Goal: Task Accomplishment & Management: Manage account settings

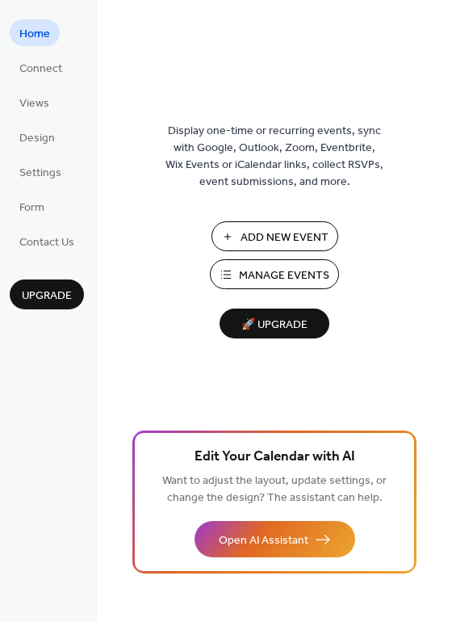
click at [250, 281] on span "Manage Events" at bounding box center [284, 275] width 90 height 17
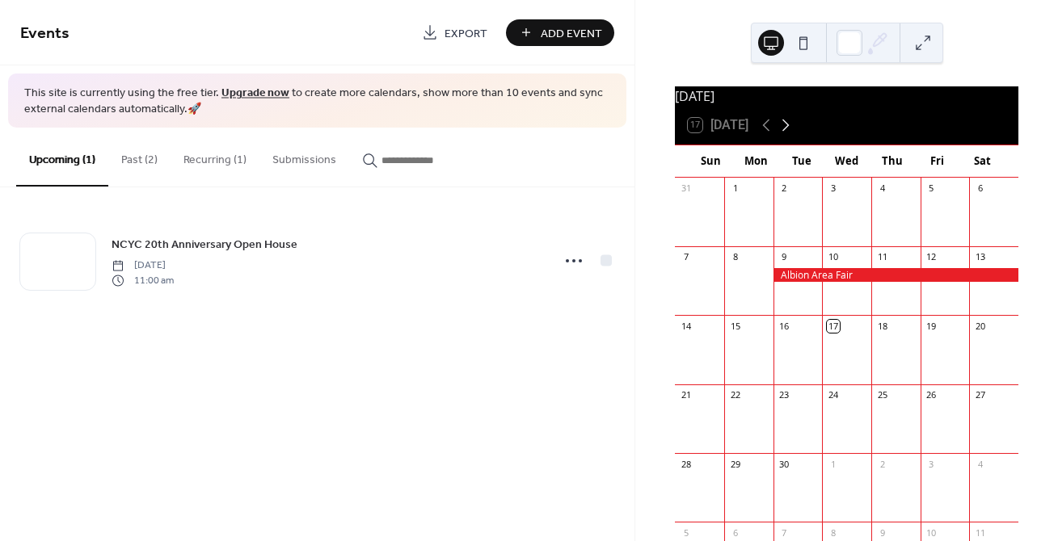
click at [788, 128] on icon at bounding box center [785, 125] width 19 height 19
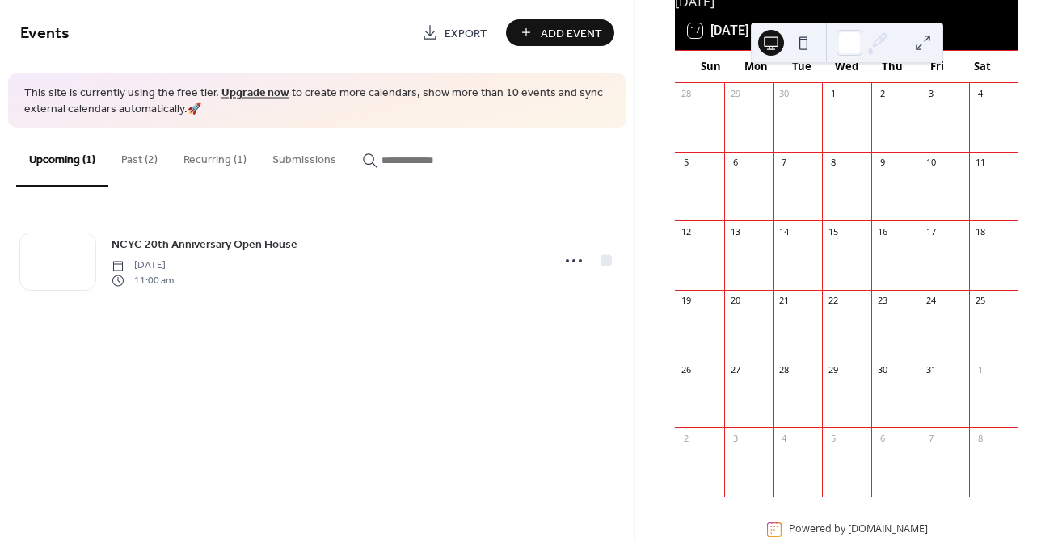
scroll to position [135, 0]
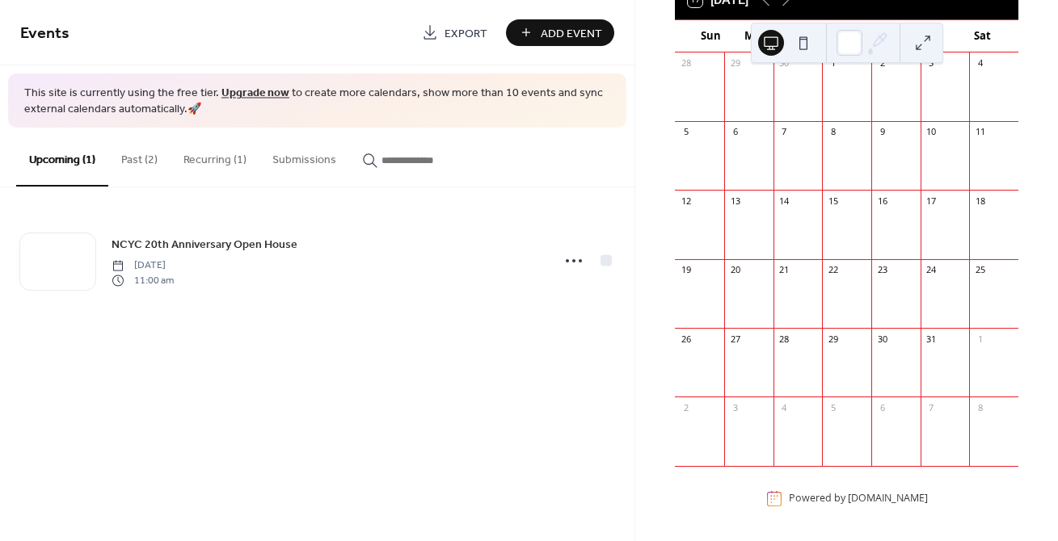
click at [981, 223] on div at bounding box center [993, 232] width 49 height 41
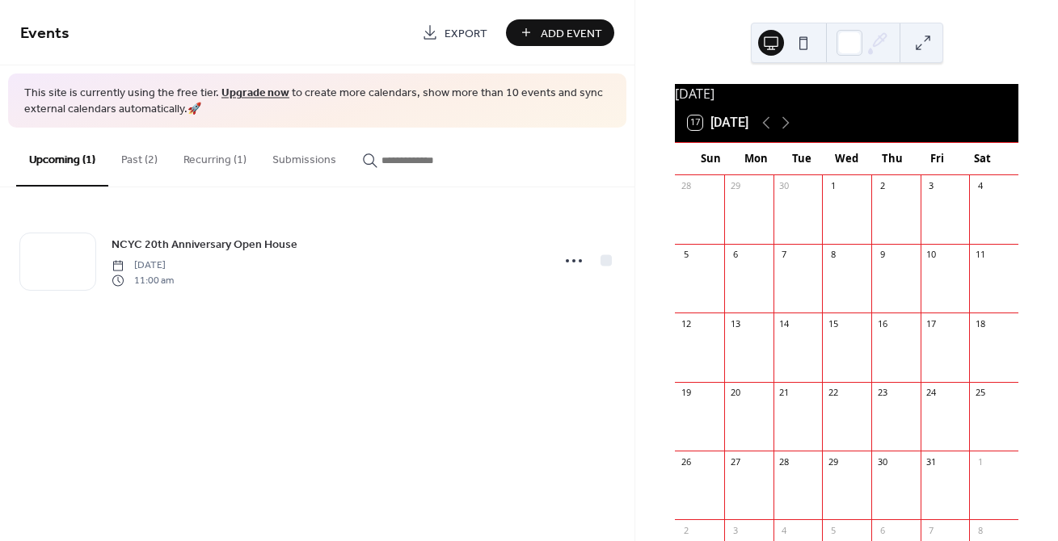
scroll to position [0, 0]
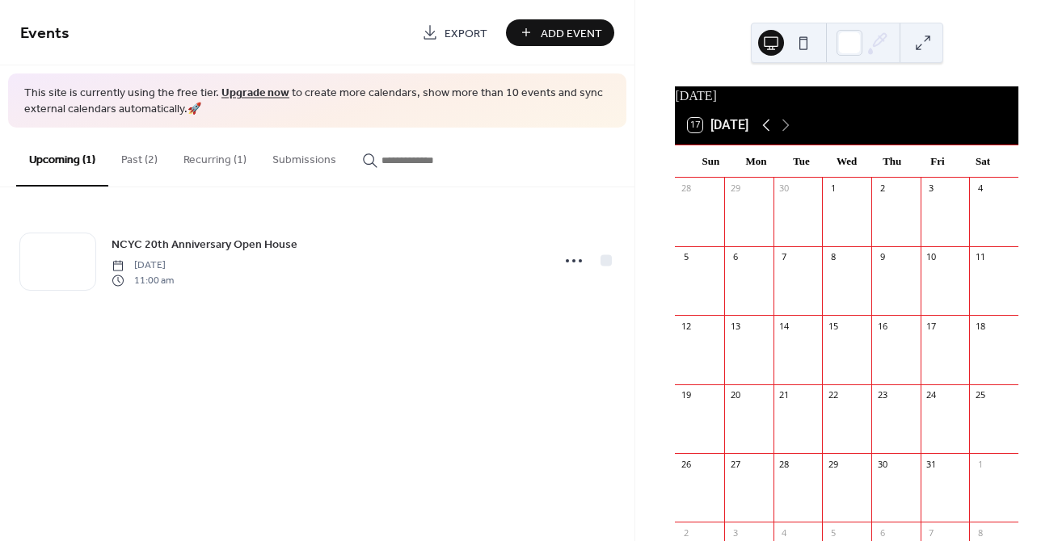
click at [766, 132] on icon at bounding box center [766, 126] width 7 height 12
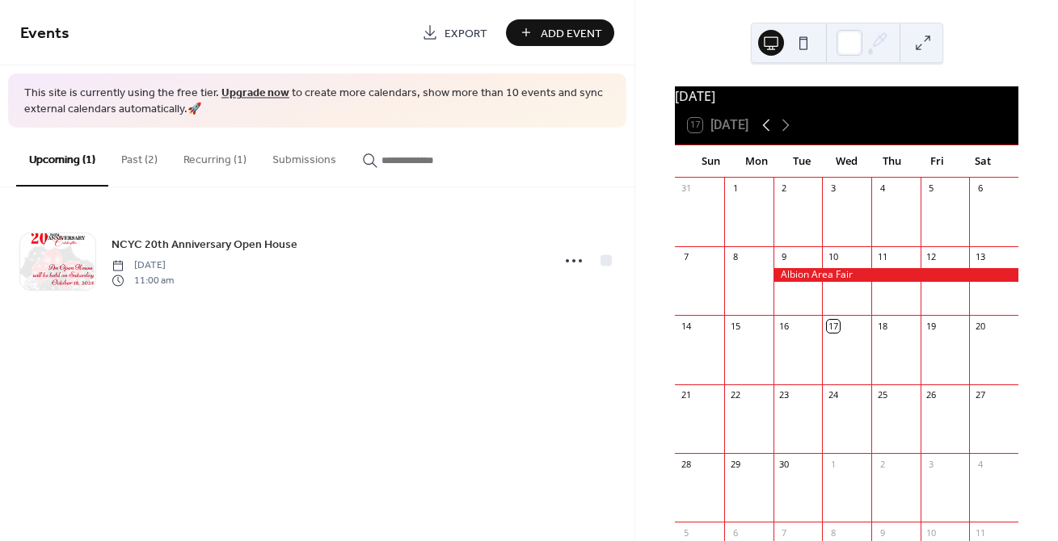
click at [766, 128] on icon at bounding box center [765, 125] width 19 height 19
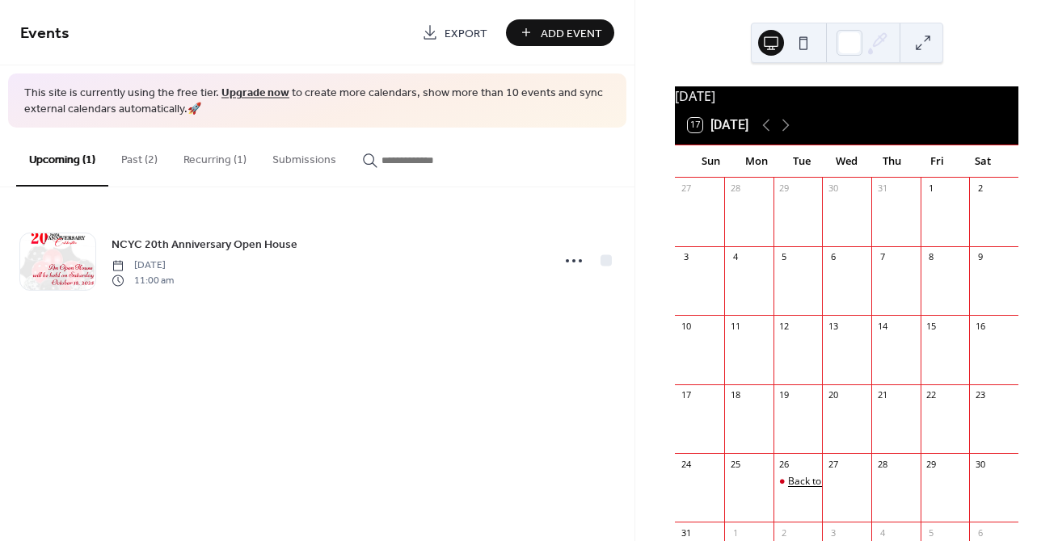
click at [799, 489] on div "Back to School Burger Bash" at bounding box center [850, 482] width 124 height 14
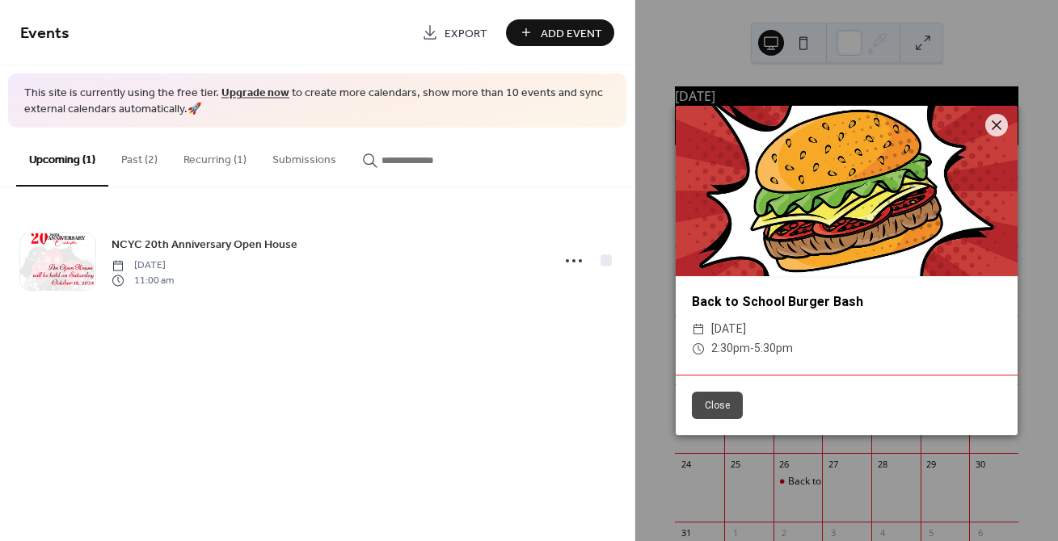
click at [143, 159] on button "Past (2)" at bounding box center [139, 156] width 62 height 57
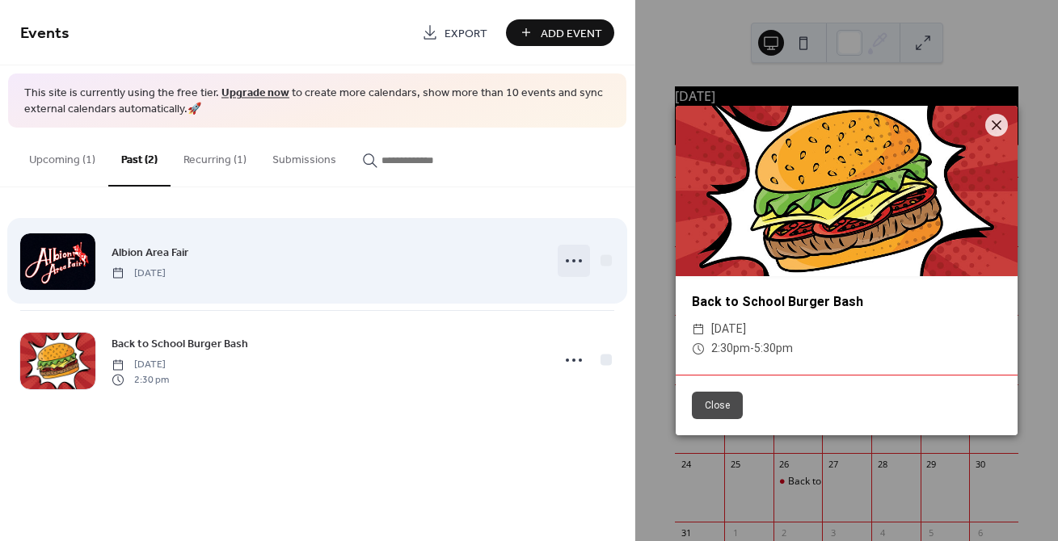
click at [578, 251] on icon at bounding box center [574, 261] width 26 height 26
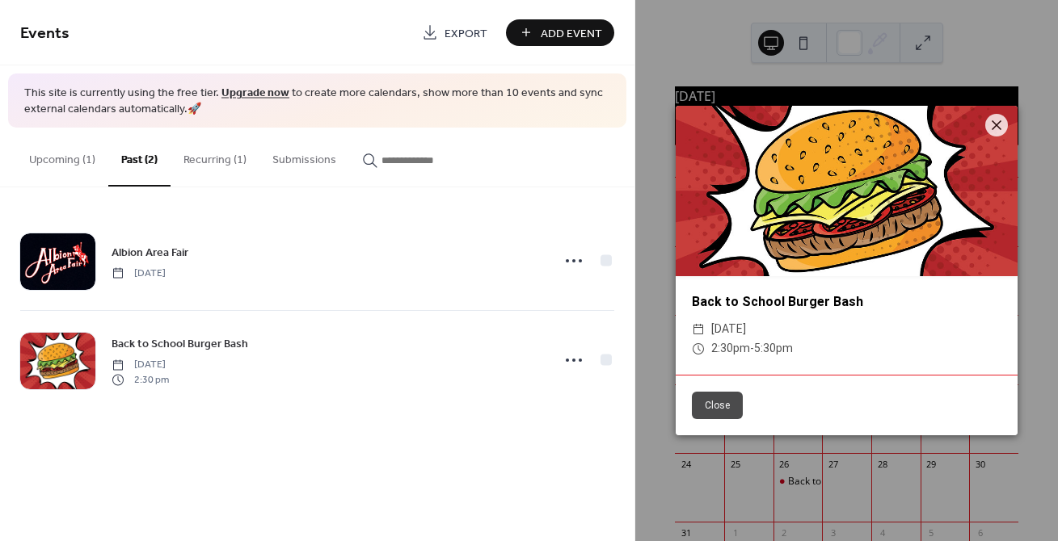
click at [503, 439] on div "Events Export Add Event This site is currently using the free tier. Upgrade now…" at bounding box center [317, 270] width 634 height 541
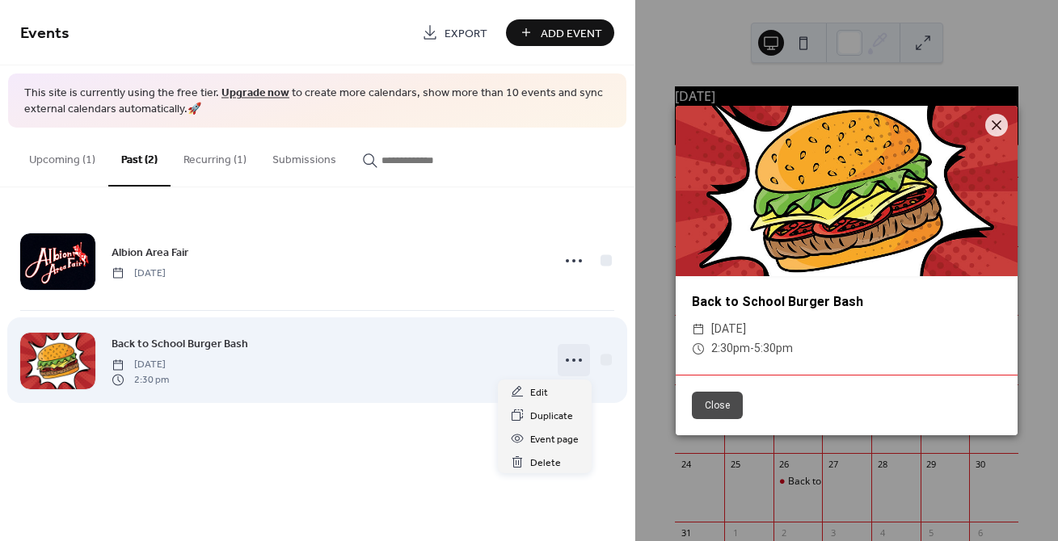
click at [575, 371] on icon at bounding box center [574, 360] width 26 height 26
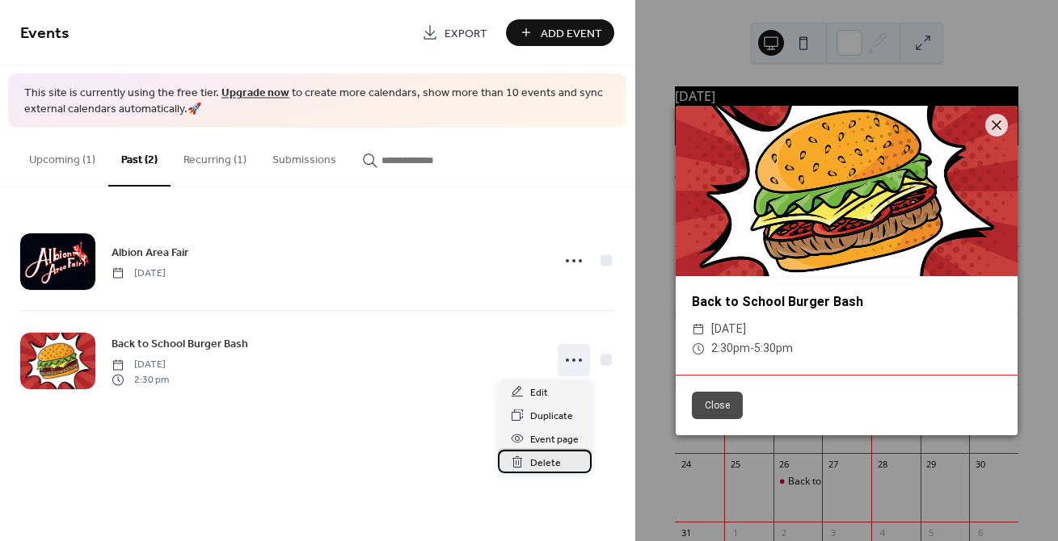
click at [560, 461] on div "Delete" at bounding box center [545, 461] width 94 height 23
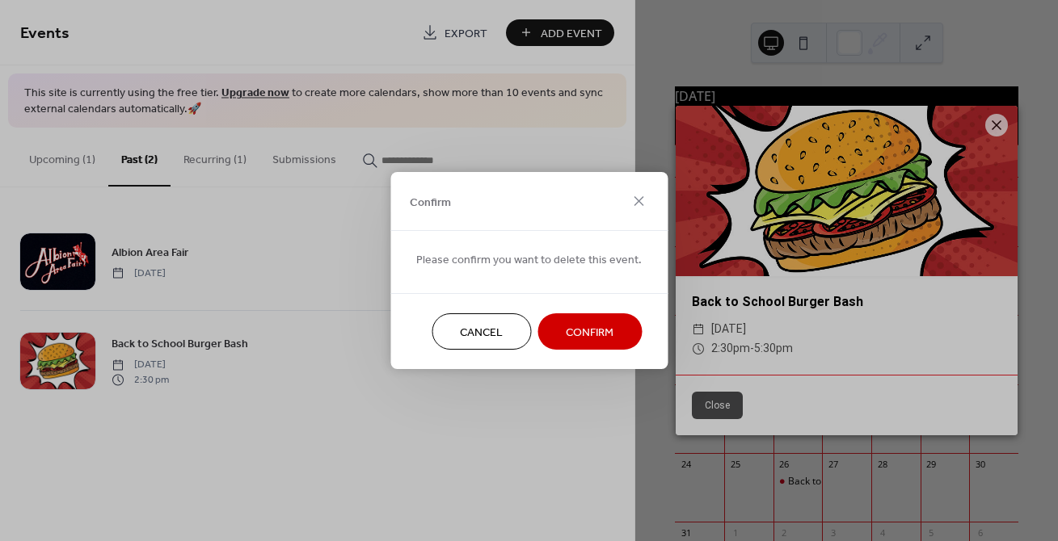
click at [585, 334] on span "Confirm" at bounding box center [590, 333] width 48 height 17
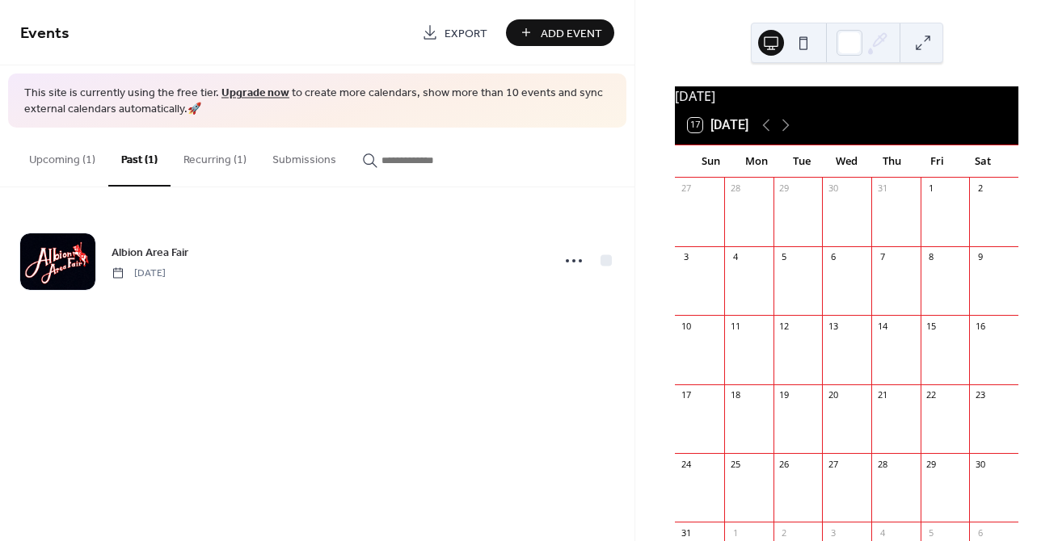
click at [82, 158] on button "Upcoming (1)" at bounding box center [62, 156] width 92 height 57
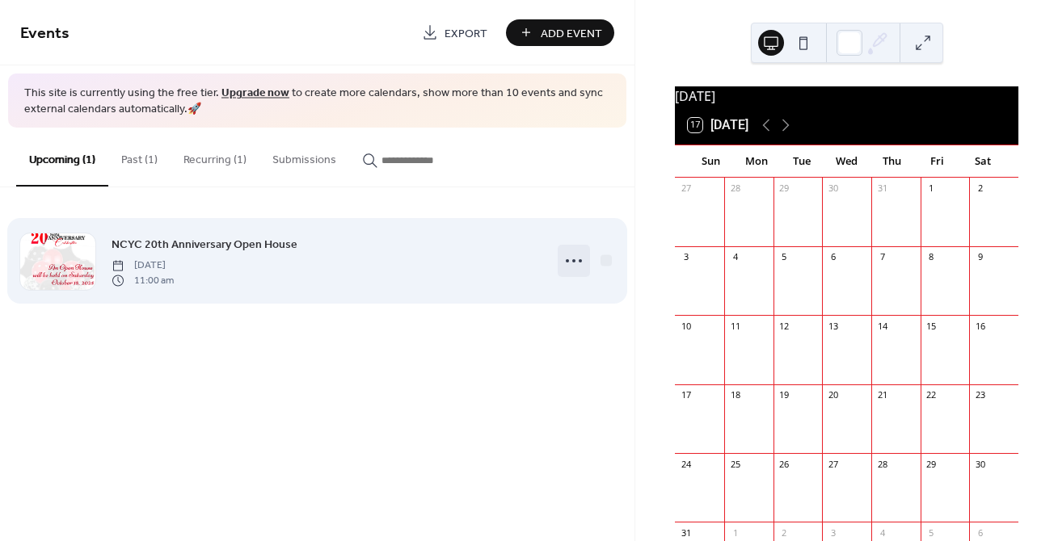
click at [563, 258] on icon at bounding box center [574, 261] width 26 height 26
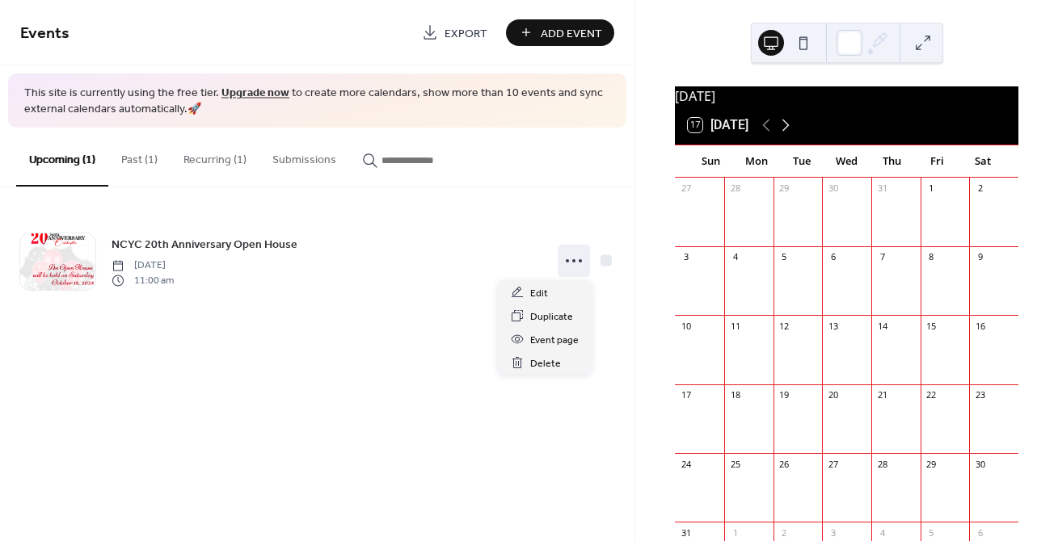
click at [792, 128] on icon at bounding box center [785, 125] width 19 height 19
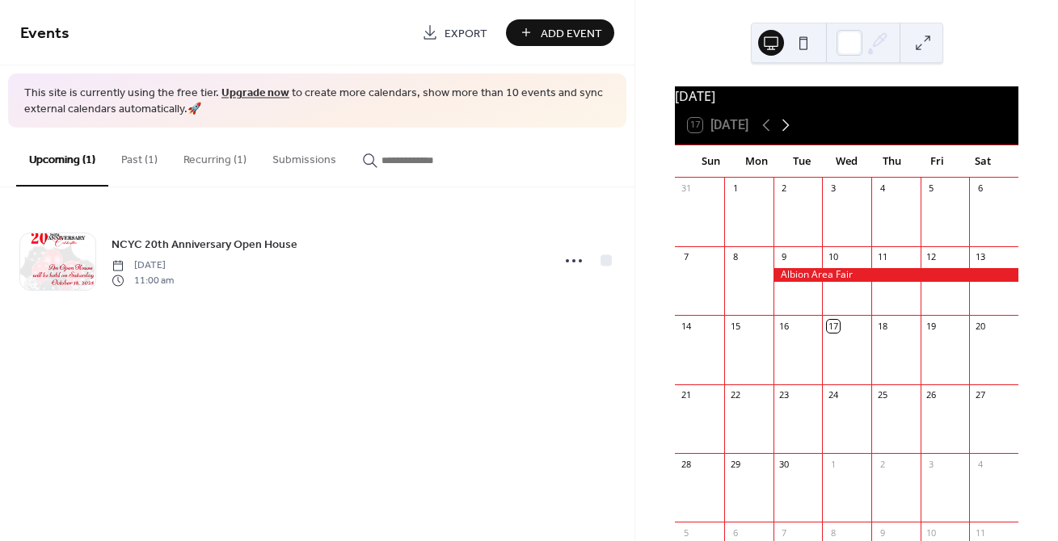
click at [792, 128] on icon at bounding box center [785, 125] width 19 height 19
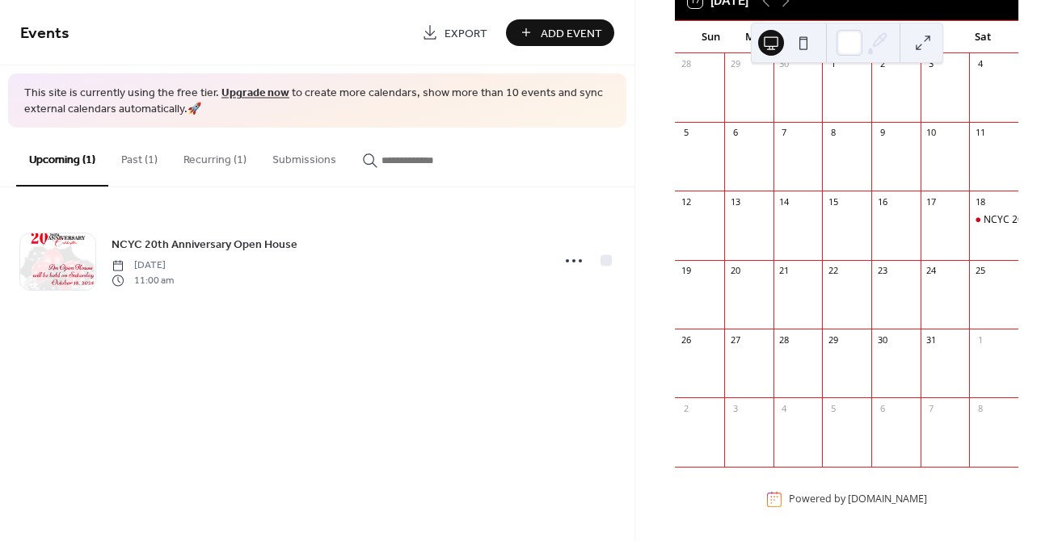
scroll to position [135, 0]
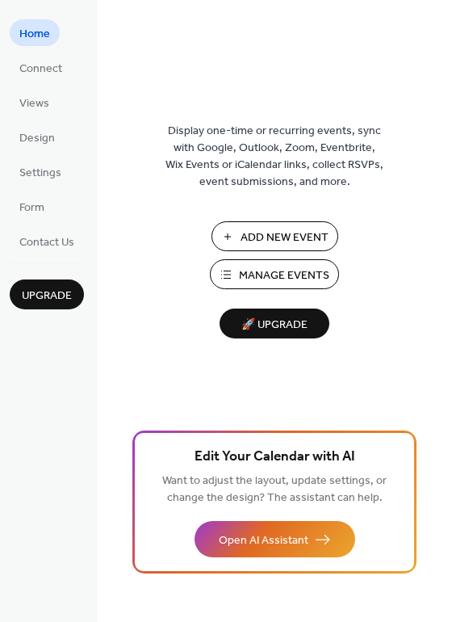
click at [304, 268] on span "Manage Events" at bounding box center [284, 275] width 90 height 17
click at [236, 277] on button "Manage Events" at bounding box center [274, 274] width 129 height 30
click at [233, 280] on button "Manage Events" at bounding box center [274, 274] width 129 height 30
click at [242, 277] on span "Manage Events" at bounding box center [284, 275] width 90 height 17
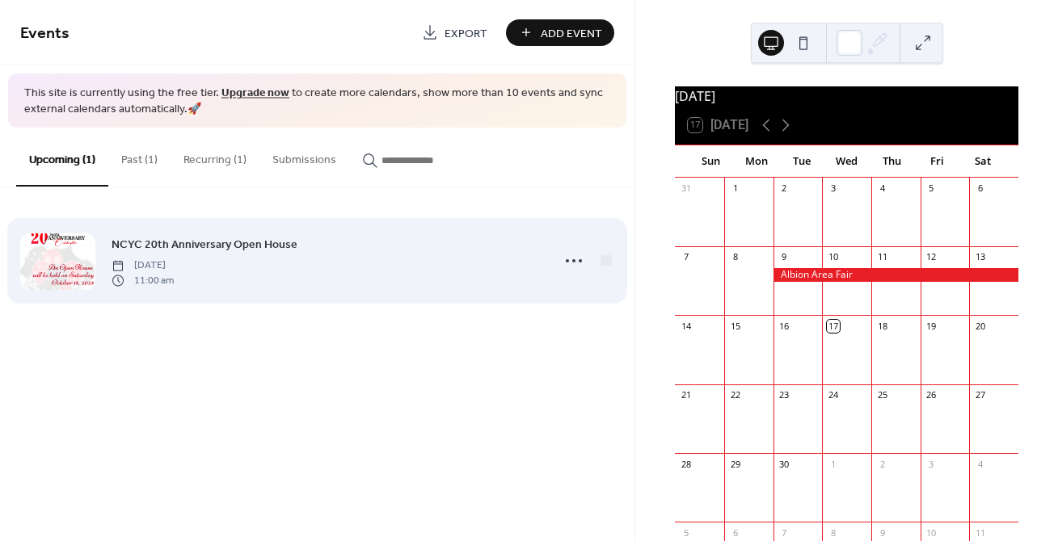
click at [74, 269] on div at bounding box center [57, 261] width 75 height 57
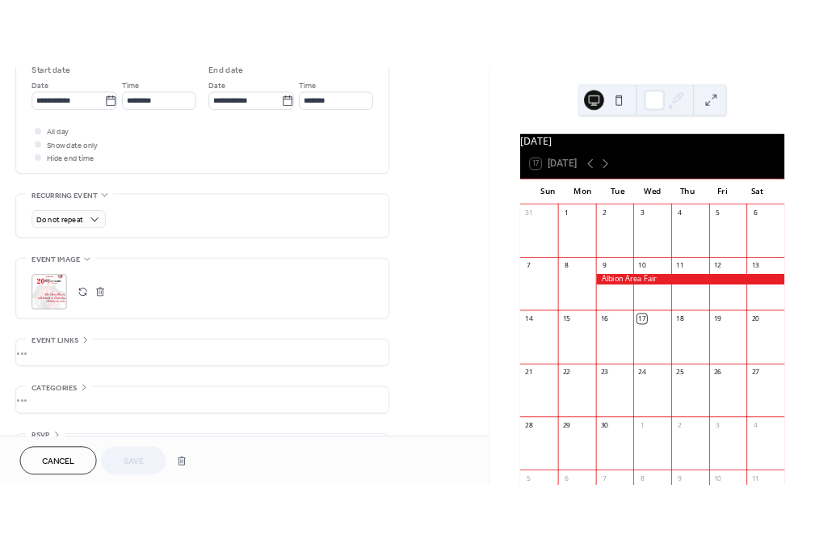
scroll to position [564, 0]
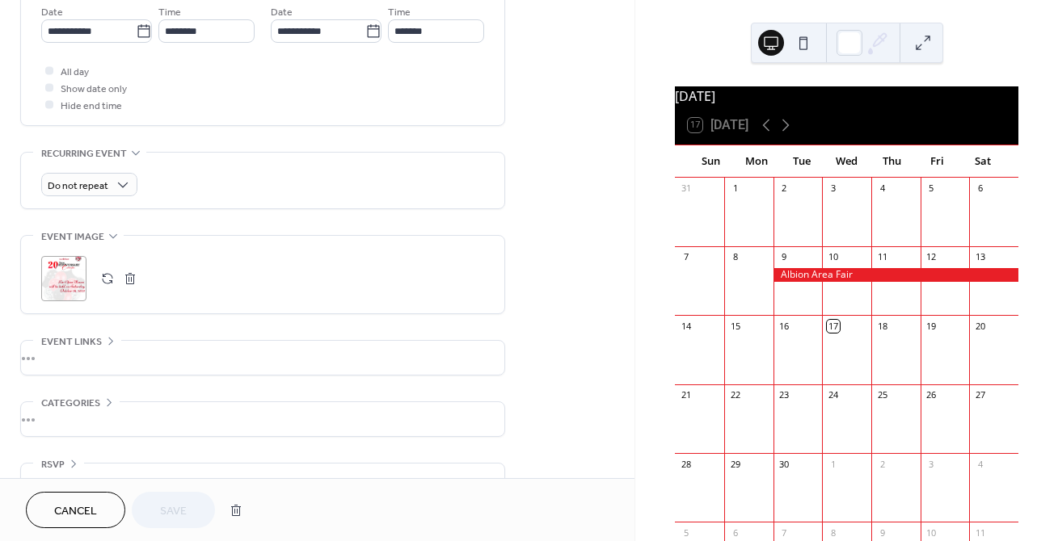
click at [66, 278] on div ";" at bounding box center [63, 278] width 45 height 45
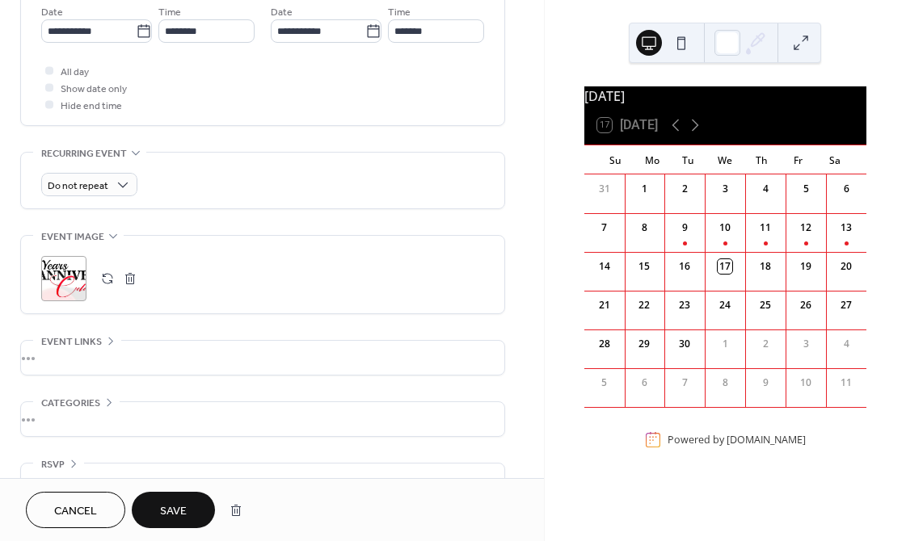
click at [179, 503] on span "Save" at bounding box center [173, 511] width 27 height 17
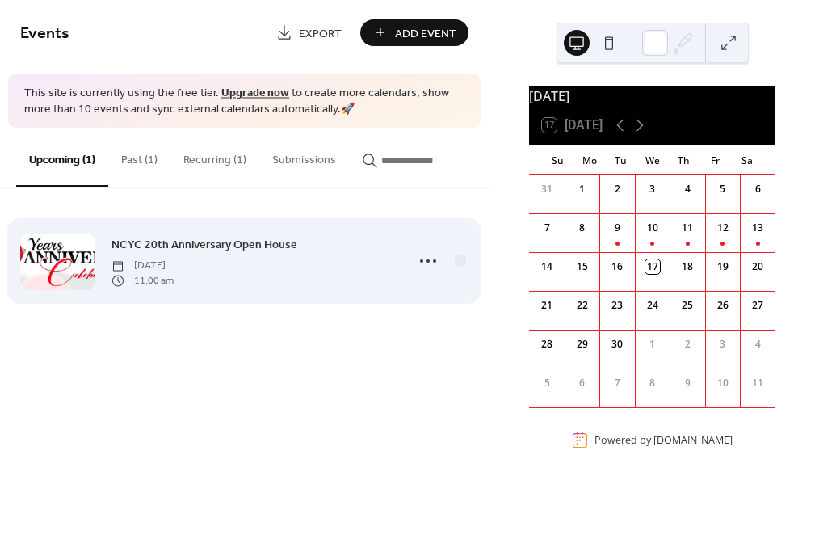
click at [66, 255] on div at bounding box center [57, 261] width 75 height 57
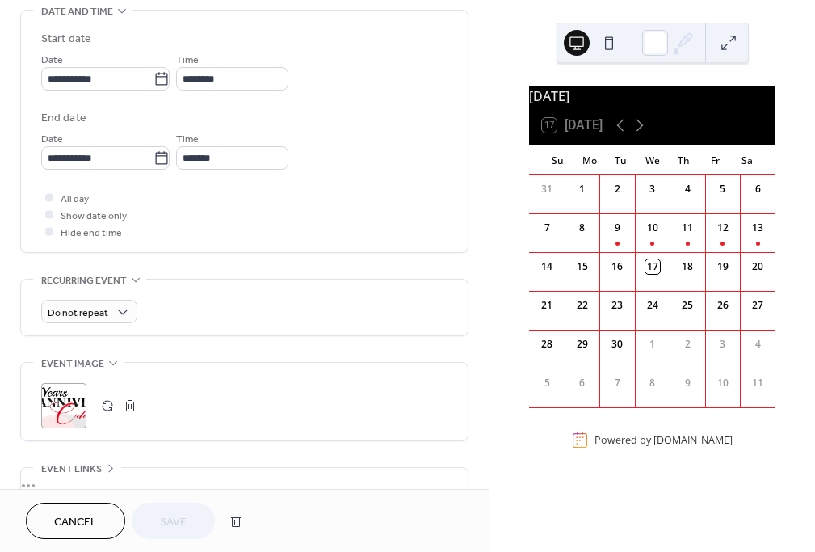
scroll to position [514, 0]
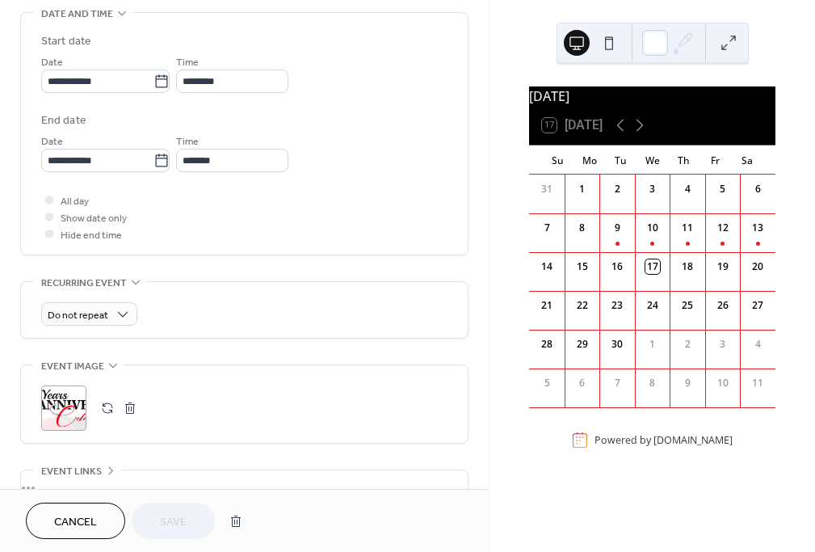
click at [66, 414] on div ";" at bounding box center [63, 407] width 45 height 45
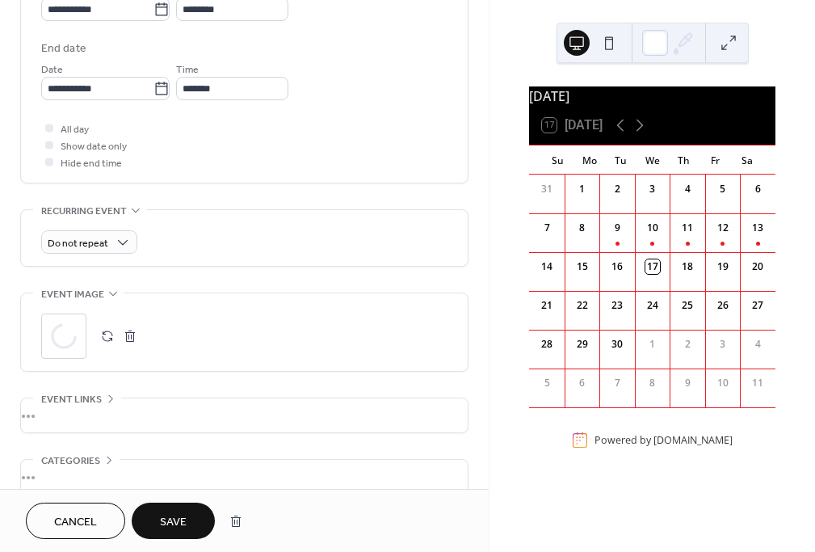
scroll to position [669, 0]
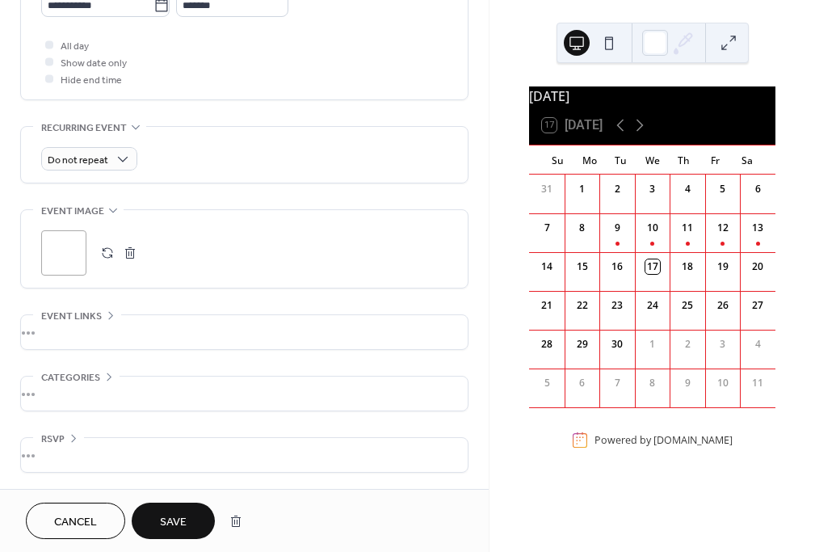
click at [179, 519] on span "Save" at bounding box center [173, 522] width 27 height 17
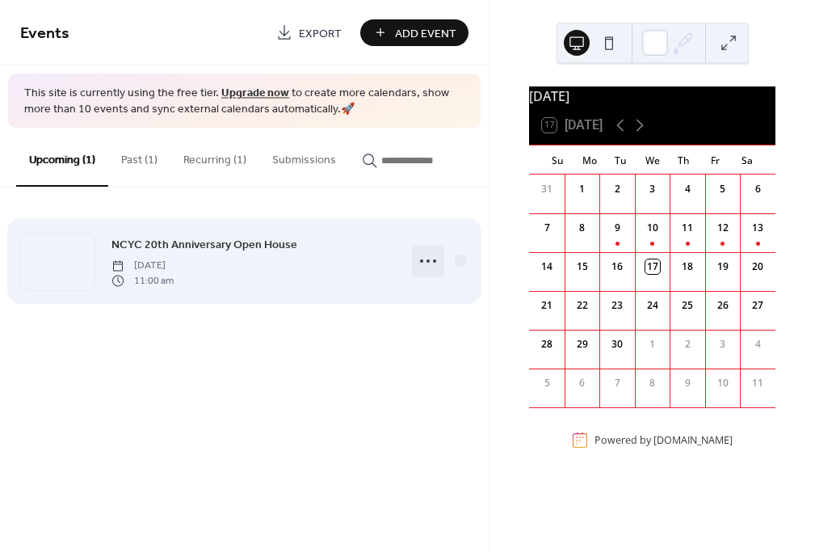
click at [430, 261] on icon at bounding box center [428, 261] width 26 height 26
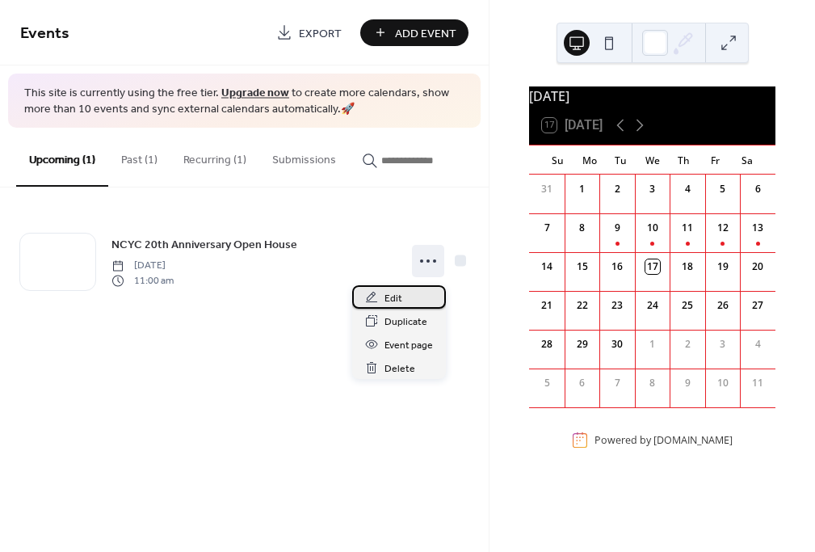
click at [393, 299] on span "Edit" at bounding box center [394, 298] width 18 height 17
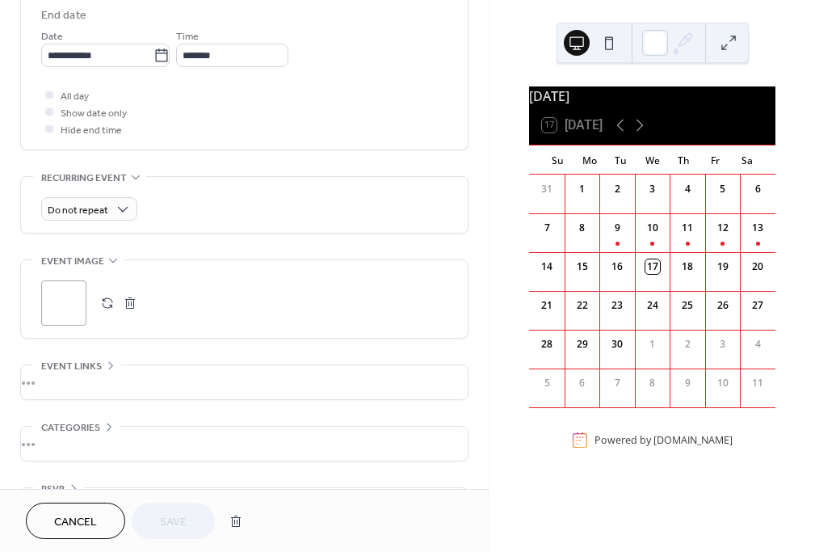
scroll to position [669, 0]
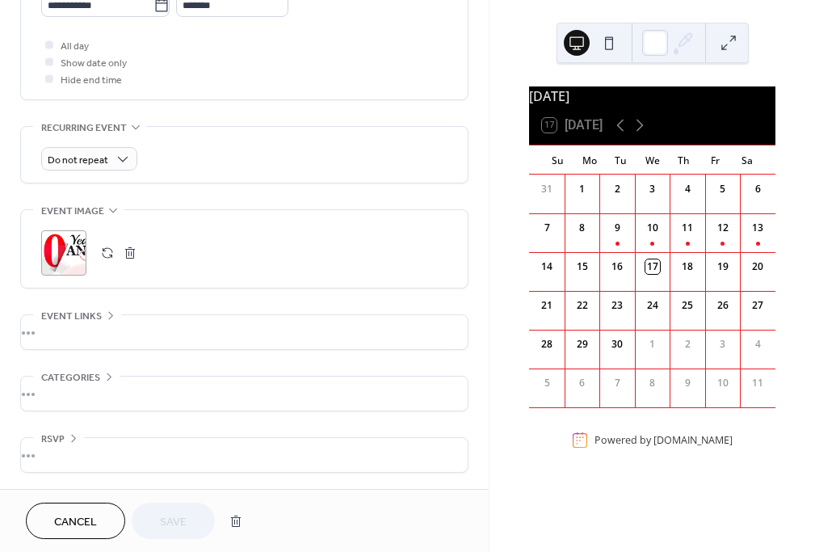
click at [70, 255] on div ";" at bounding box center [63, 252] width 45 height 45
click at [162, 519] on span "Save" at bounding box center [173, 522] width 27 height 17
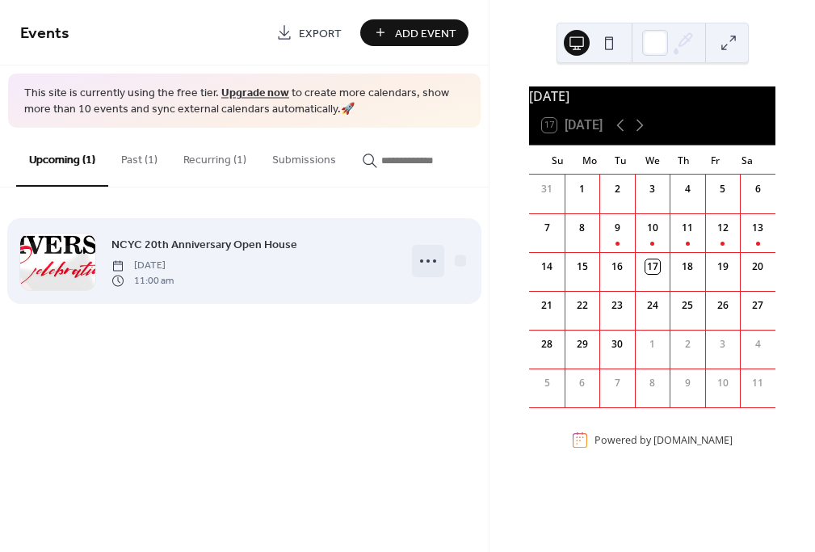
click at [423, 261] on icon at bounding box center [428, 261] width 26 height 26
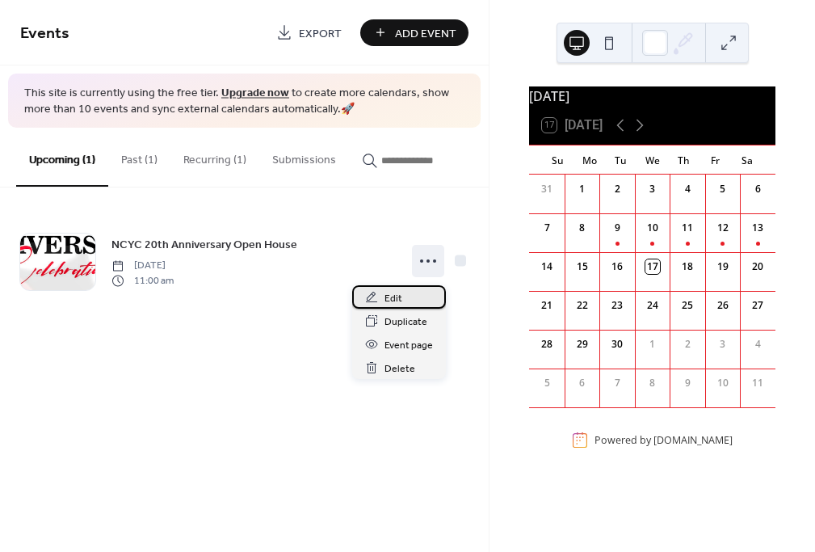
click at [395, 299] on span "Edit" at bounding box center [394, 298] width 18 height 17
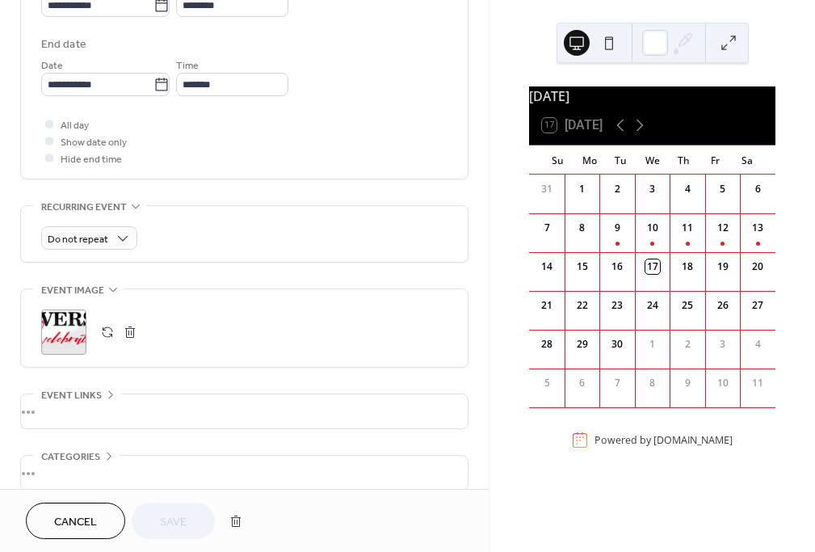
scroll to position [669, 0]
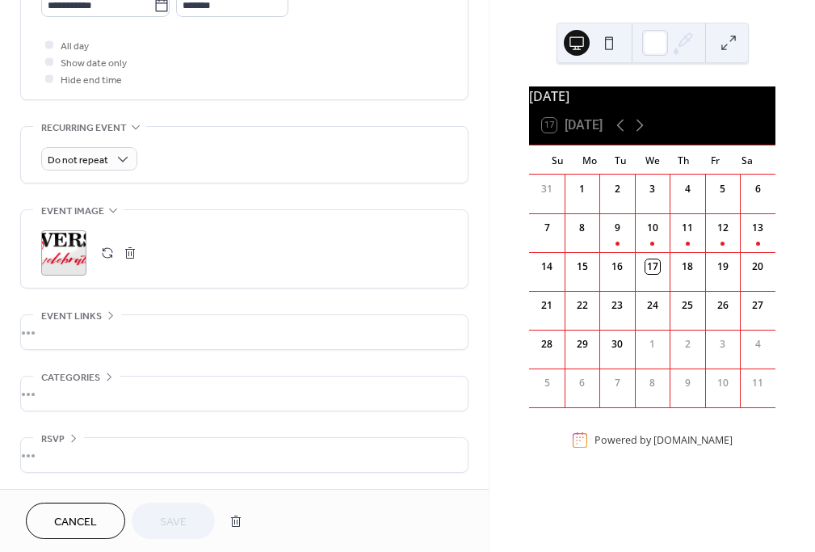
click at [66, 253] on div ";" at bounding box center [63, 252] width 45 height 45
click at [178, 519] on span "Save" at bounding box center [173, 522] width 27 height 17
